Goal: Entertainment & Leisure: Browse casually

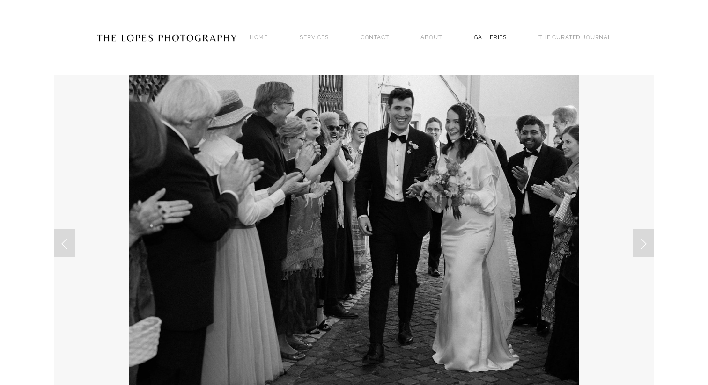
click at [494, 37] on link "GALLERIES" at bounding box center [490, 37] width 33 height 13
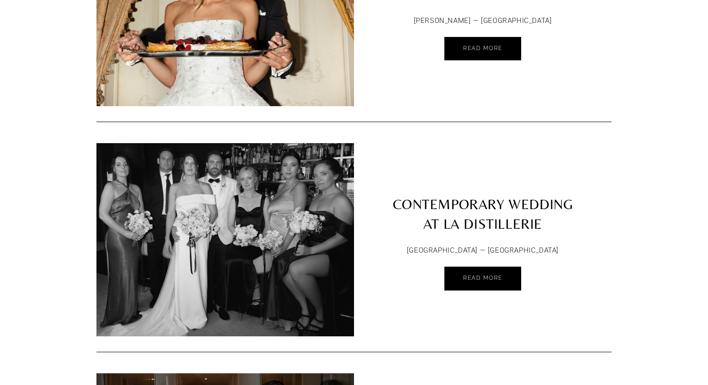
scroll to position [1139, 0]
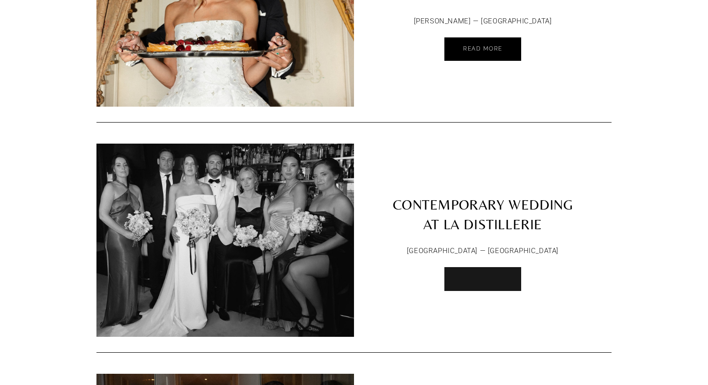
click at [479, 275] on span "Read More" at bounding box center [482, 278] width 39 height 7
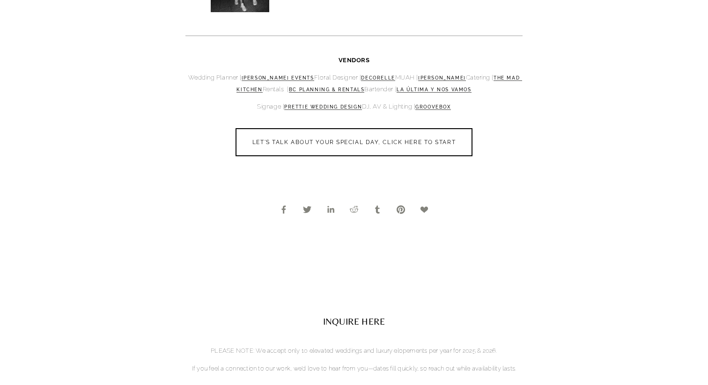
scroll to position [2702, 0]
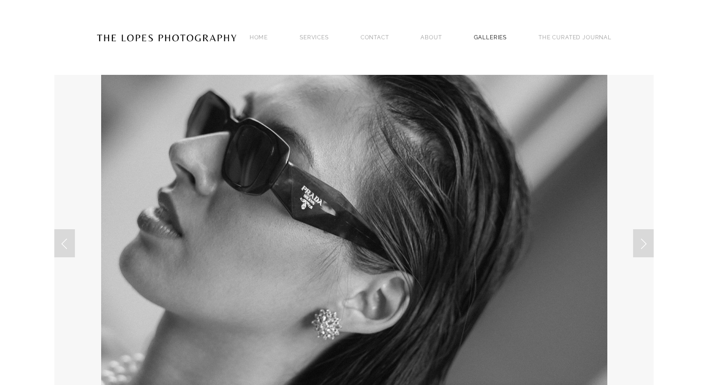
click at [496, 38] on link "GALLERIES" at bounding box center [490, 37] width 33 height 13
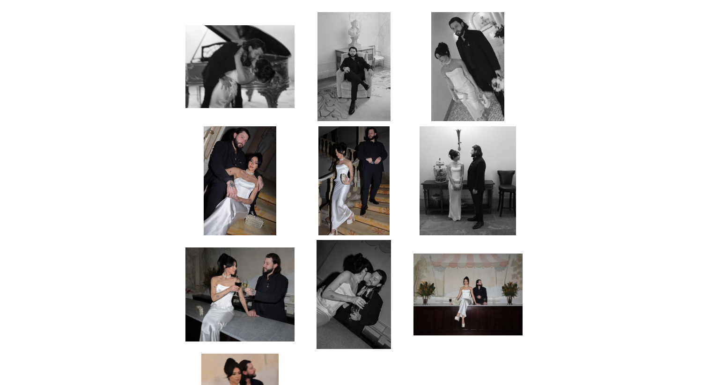
scroll to position [2507, 0]
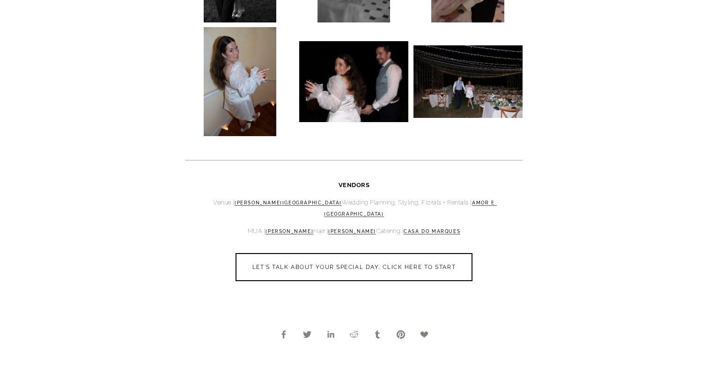
scroll to position [2694, 0]
